Goal: Task Accomplishment & Management: Use online tool/utility

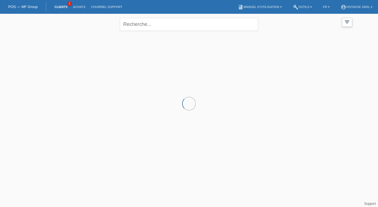
click at [345, 20] on icon "filter_list" at bounding box center [347, 22] width 6 height 6
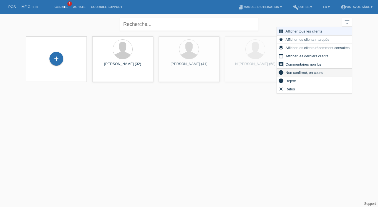
click at [281, 72] on icon "error" at bounding box center [281, 73] width 6 height 6
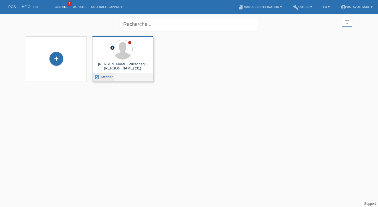
click at [97, 77] on icon "launch" at bounding box center [96, 77] width 5 height 5
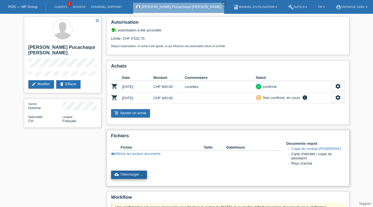
click at [144, 177] on link "cloud_upload Télécharger ..." at bounding box center [129, 175] width 36 height 8
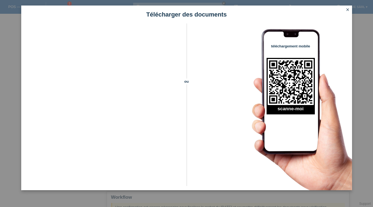
click at [347, 9] on icon "close" at bounding box center [348, 9] width 4 height 4
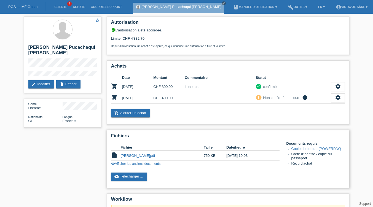
scroll to position [76, 0]
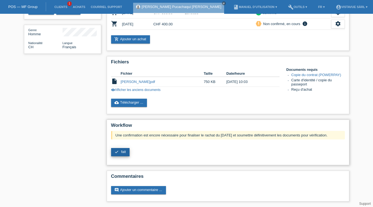
click at [119, 155] on link "check fait" at bounding box center [120, 152] width 19 height 8
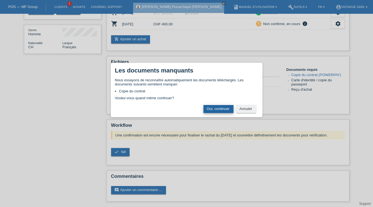
click at [222, 109] on button "Oui, continuer" at bounding box center [219, 109] width 30 height 8
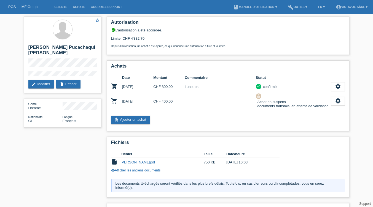
scroll to position [35, 0]
